Goal: Information Seeking & Learning: Check status

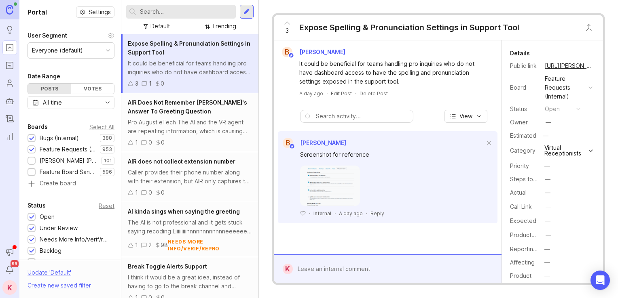
click at [286, 27] on span "3" at bounding box center [286, 30] width 3 height 9
drag, startPoint x: 426, startPoint y: 85, endPoint x: 419, endPoint y: 127, distance: 42.6
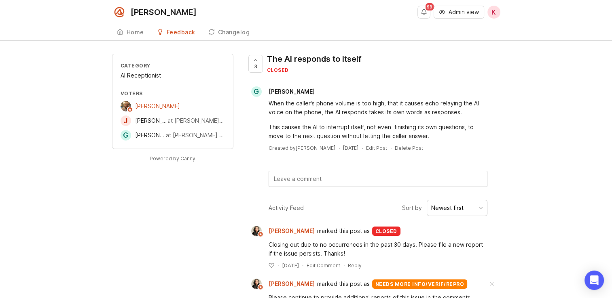
click at [453, 15] on span "Admin view" at bounding box center [463, 12] width 30 height 8
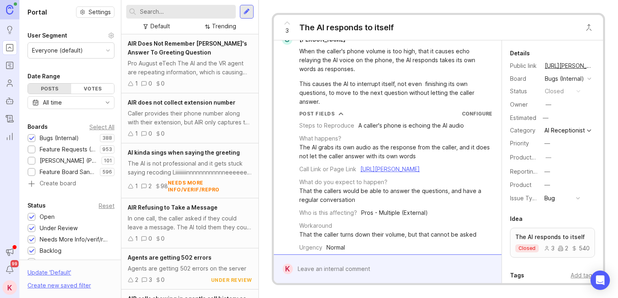
drag, startPoint x: 367, startPoint y: 65, endPoint x: 367, endPoint y: 82, distance: 16.6
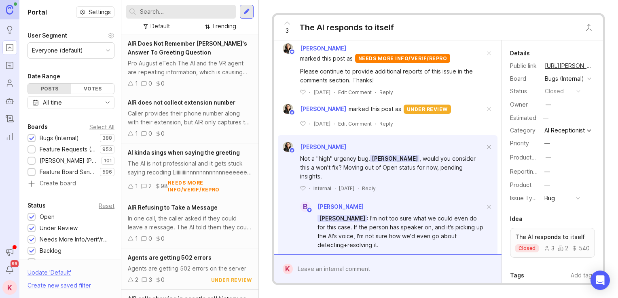
drag, startPoint x: 359, startPoint y: 74, endPoint x: 361, endPoint y: 127, distance: 53.4
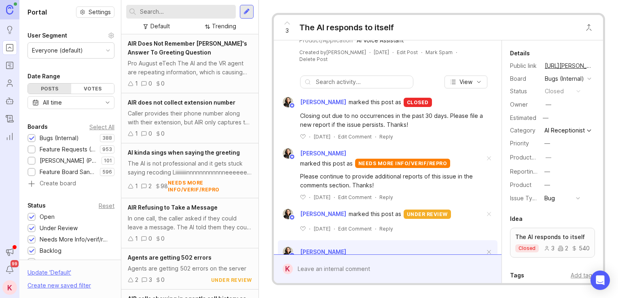
scroll to position [242, 0]
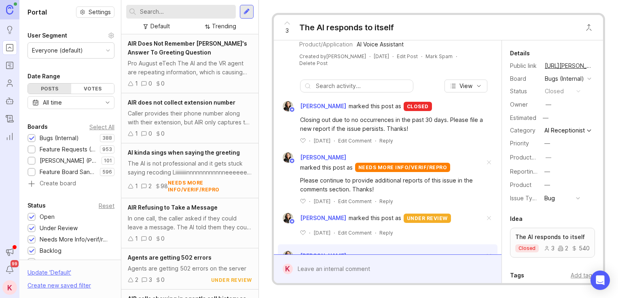
drag, startPoint x: 350, startPoint y: 130, endPoint x: 350, endPoint y: 116, distance: 14.6
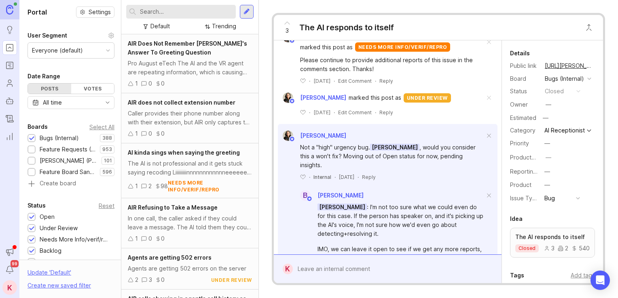
drag, startPoint x: 351, startPoint y: 102, endPoint x: 354, endPoint y: 131, distance: 29.3
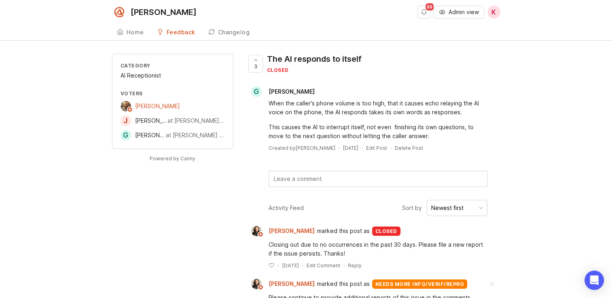
click at [448, 12] on span "Admin view" at bounding box center [463, 12] width 30 height 8
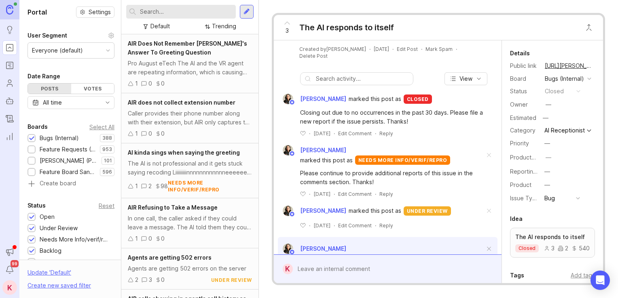
scroll to position [293, 0]
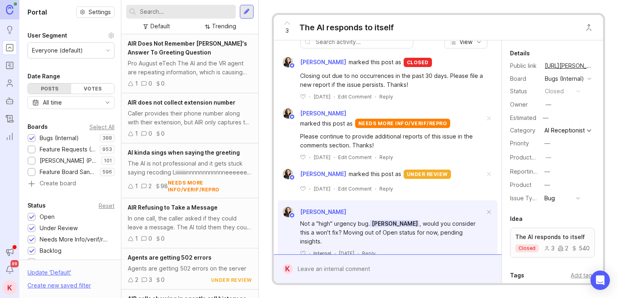
drag, startPoint x: 422, startPoint y: 105, endPoint x: 432, endPoint y: 158, distance: 54.0
